Goal: Information Seeking & Learning: Learn about a topic

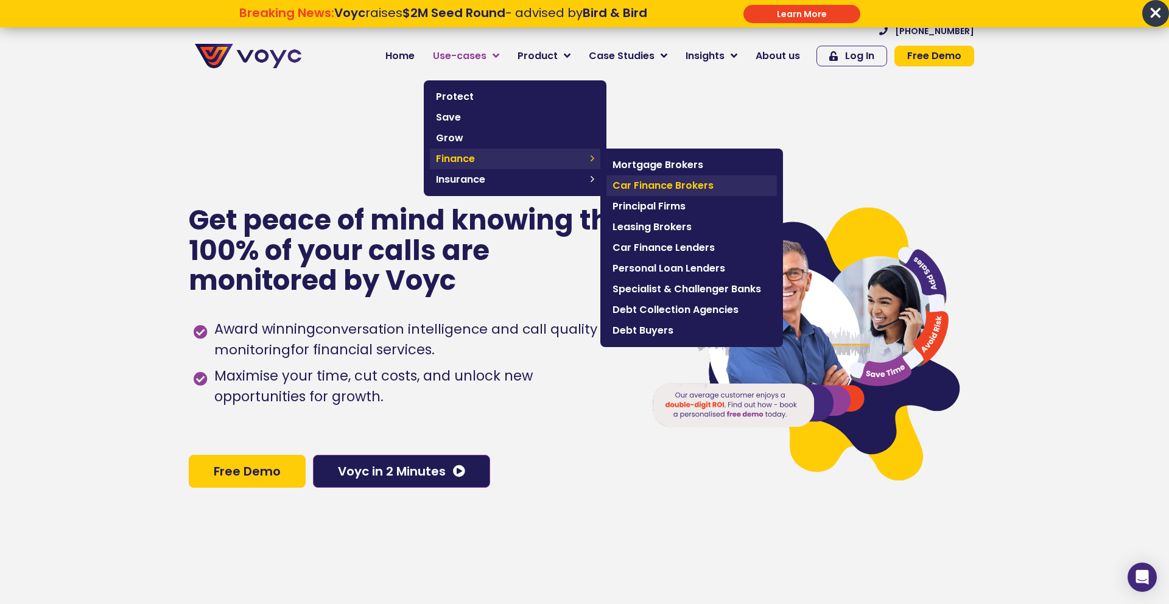
click at [643, 181] on span "Car Finance Brokers" at bounding box center [692, 185] width 158 height 15
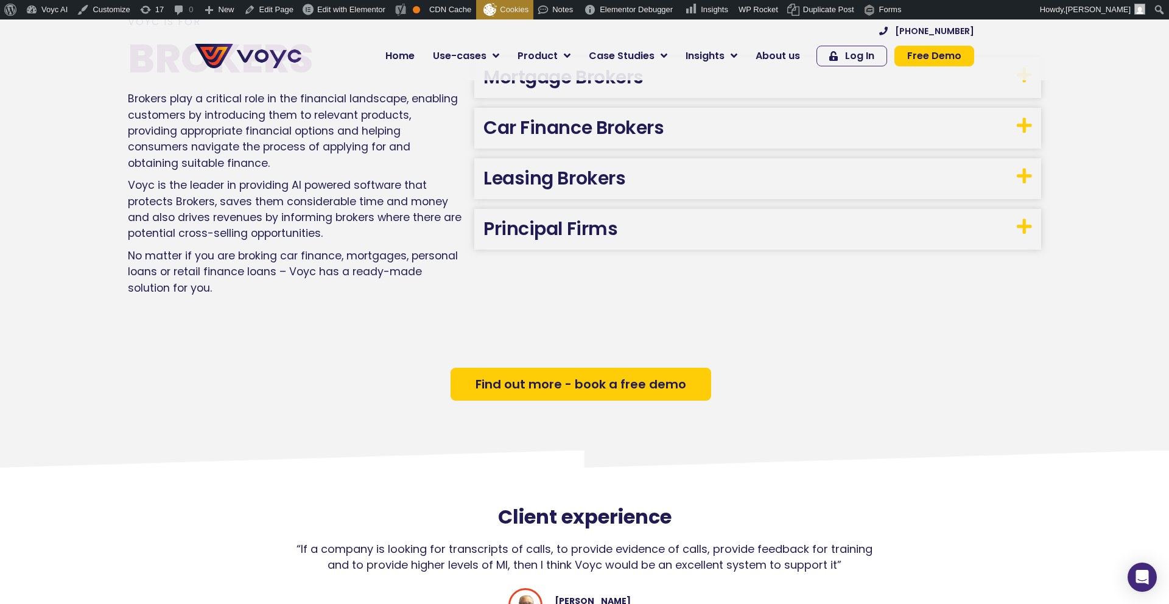
click at [522, 116] on link "Car Finance Brokers" at bounding box center [574, 128] width 180 height 26
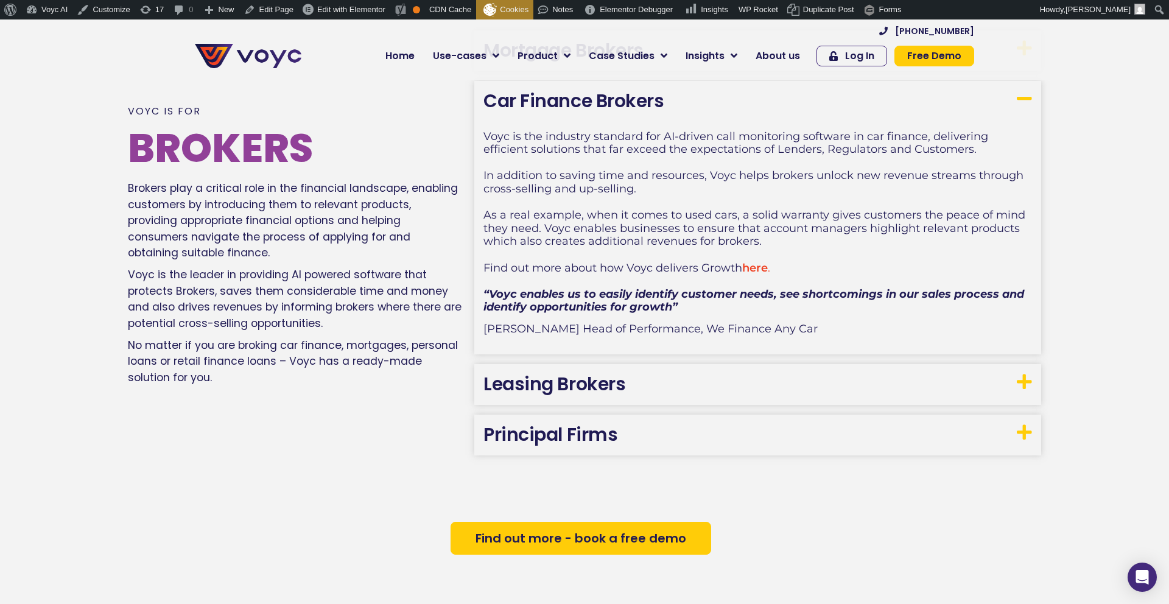
scroll to position [755, 0]
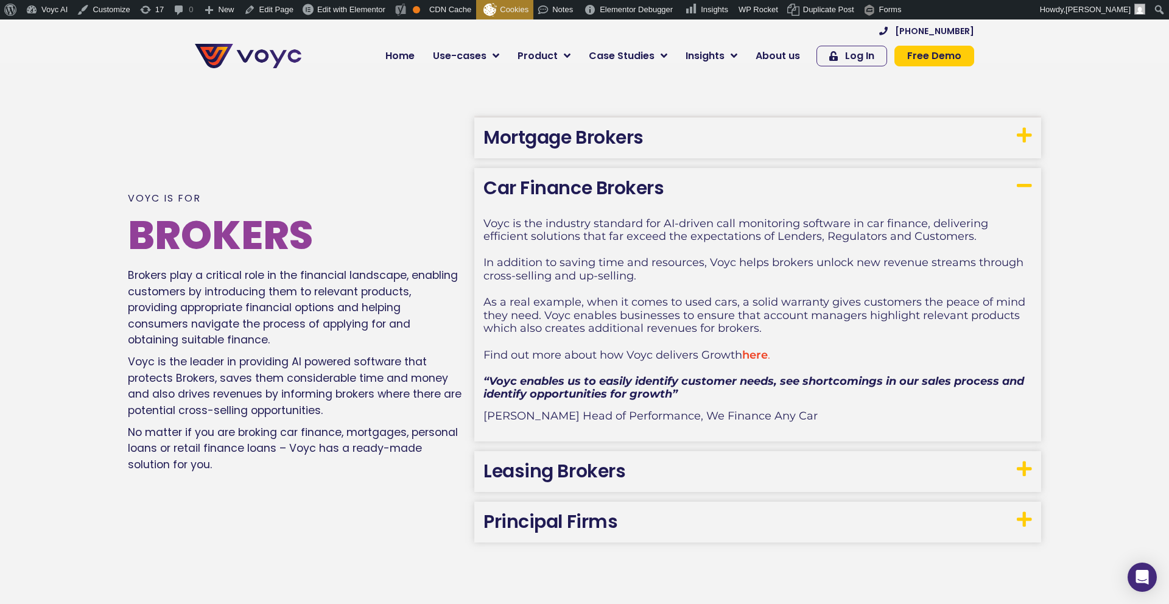
click at [546, 144] on link "Mortgage Brokers" at bounding box center [564, 137] width 160 height 26
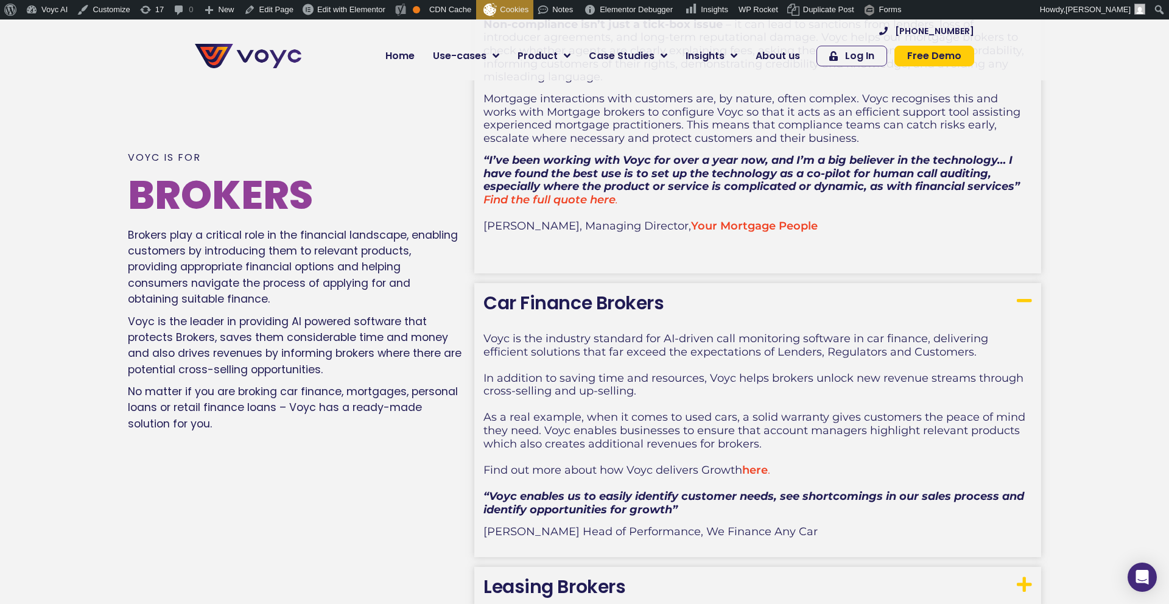
scroll to position [1146, 0]
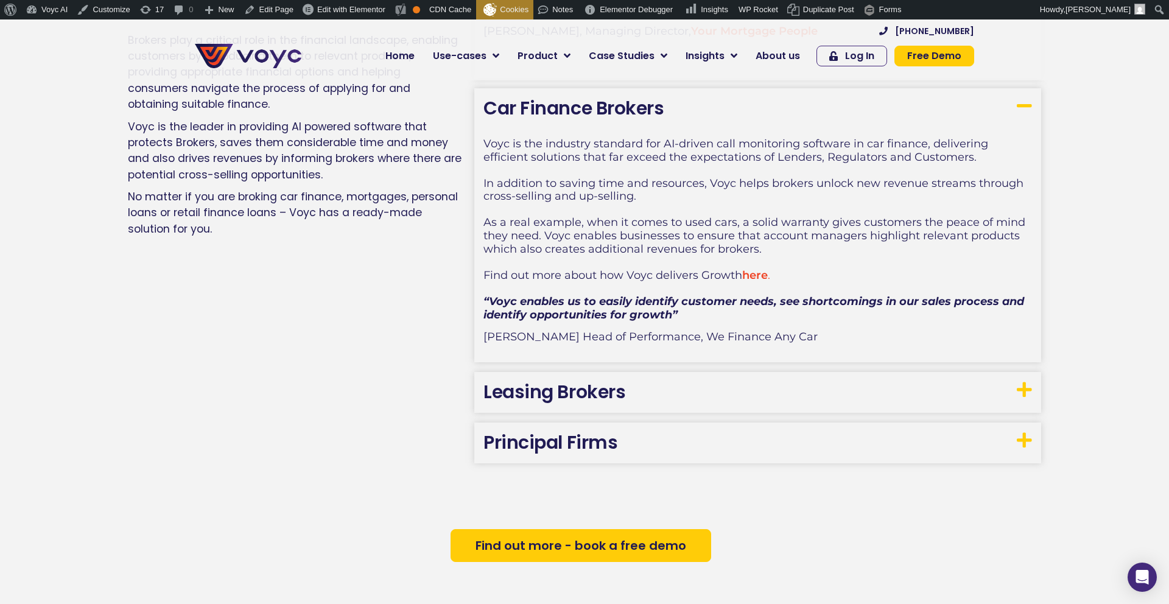
click at [557, 390] on link "Leasing Brokers" at bounding box center [555, 392] width 142 height 26
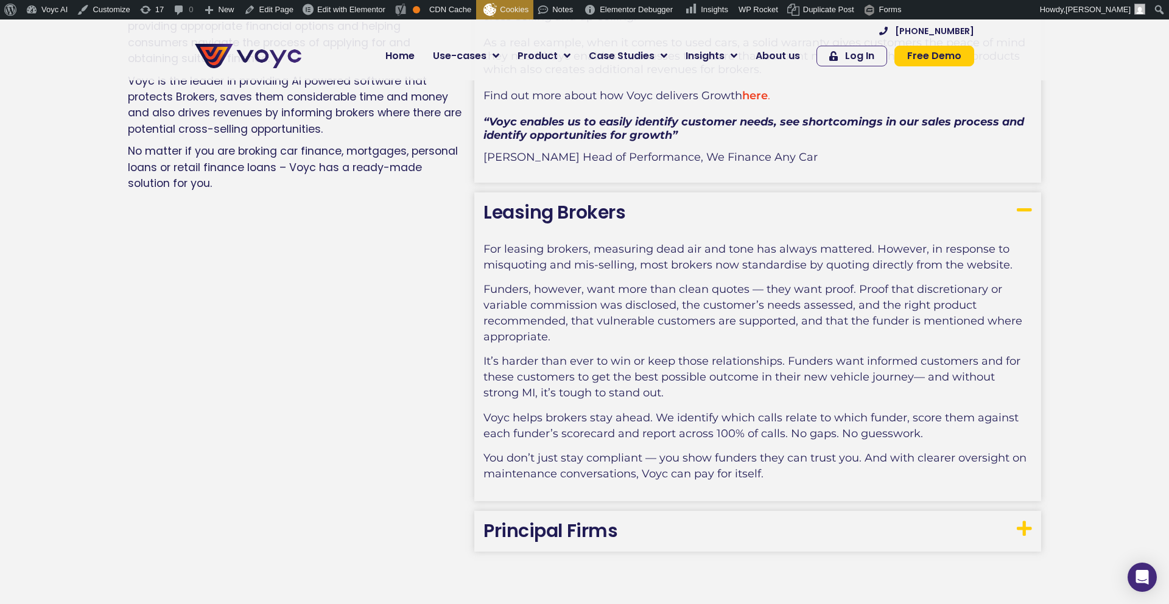
click at [553, 523] on link "Principal Firms" at bounding box center [551, 531] width 134 height 26
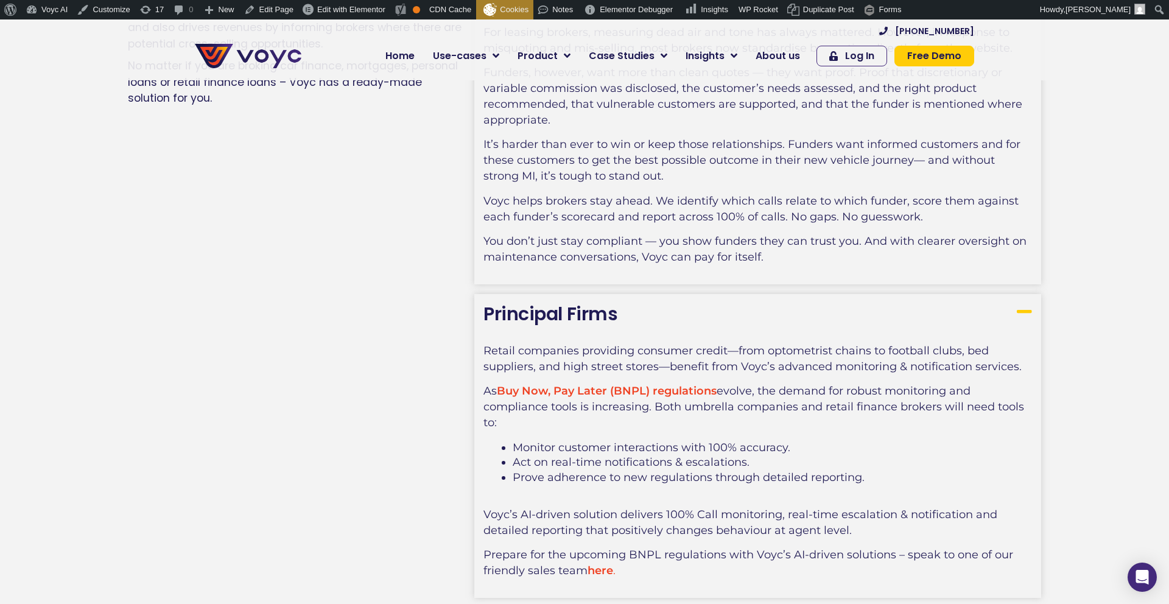
scroll to position [1543, 0]
